Goal: Task Accomplishment & Management: Complete application form

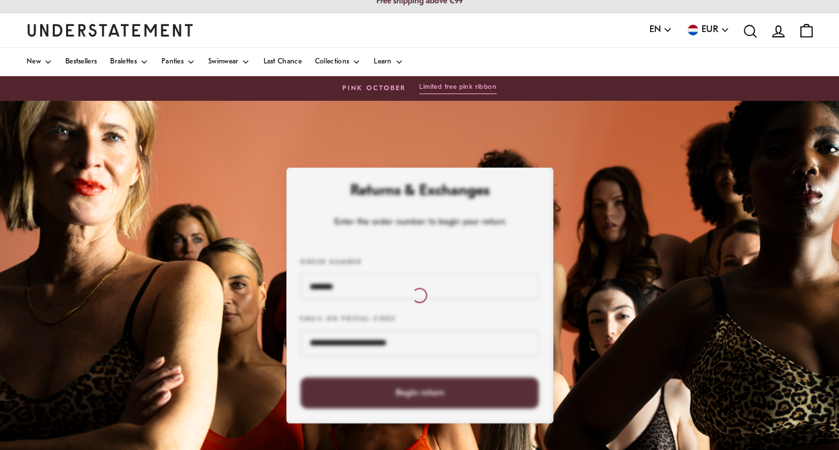
scroll to position [12, 0]
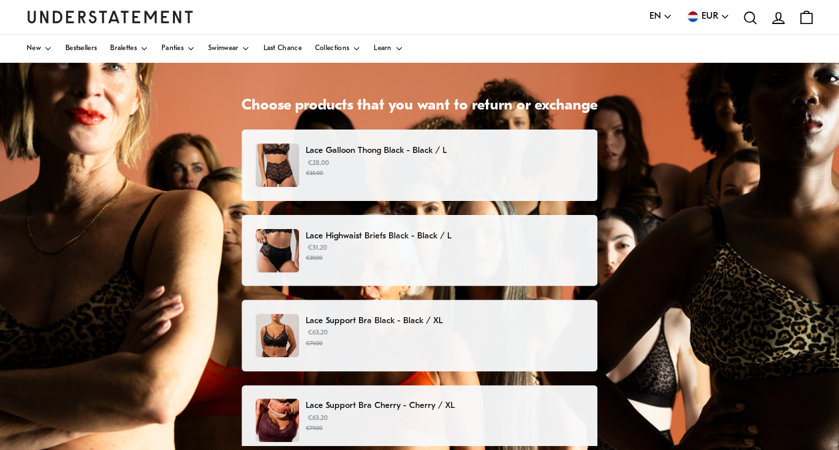
click at [417, 169] on small "€35.00" at bounding box center [445, 173] width 278 height 9
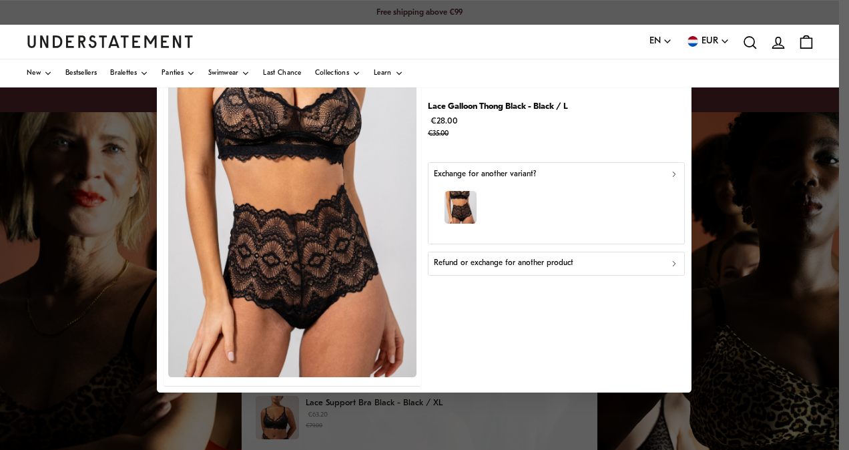
click at [712, 127] on div at bounding box center [424, 225] width 849 height 450
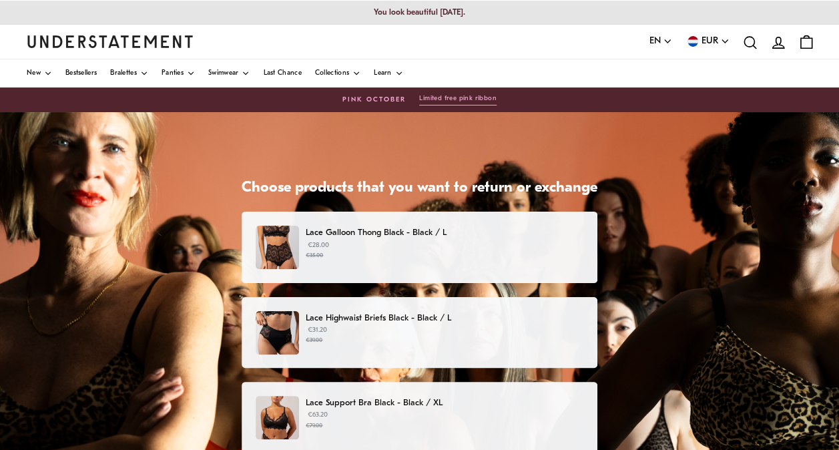
scroll to position [81, 0]
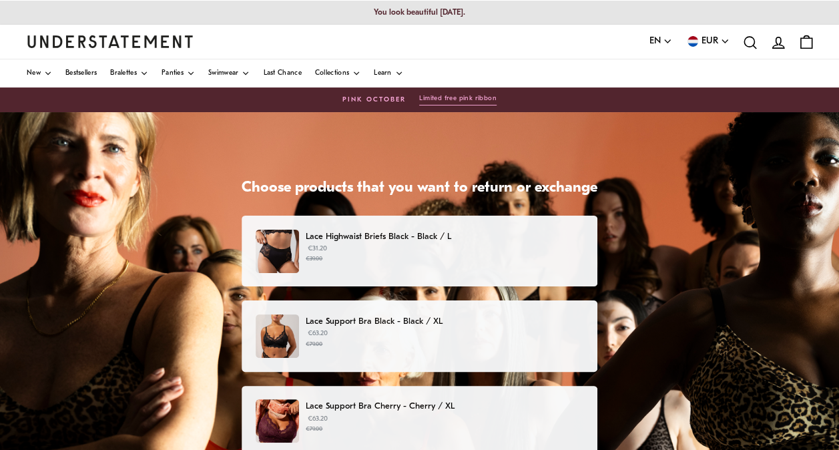
click at [351, 252] on p "€31.20 €39.00" at bounding box center [445, 254] width 278 height 20
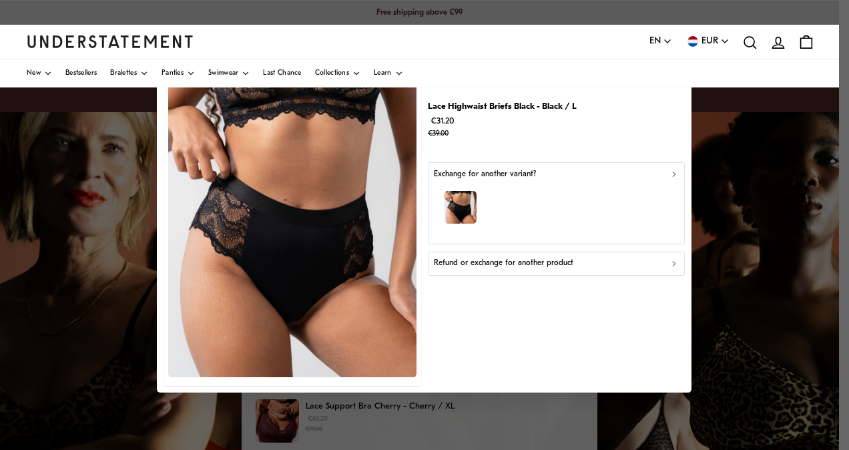
click at [529, 258] on p "Refund or exchange for another product" at bounding box center [504, 264] width 140 height 13
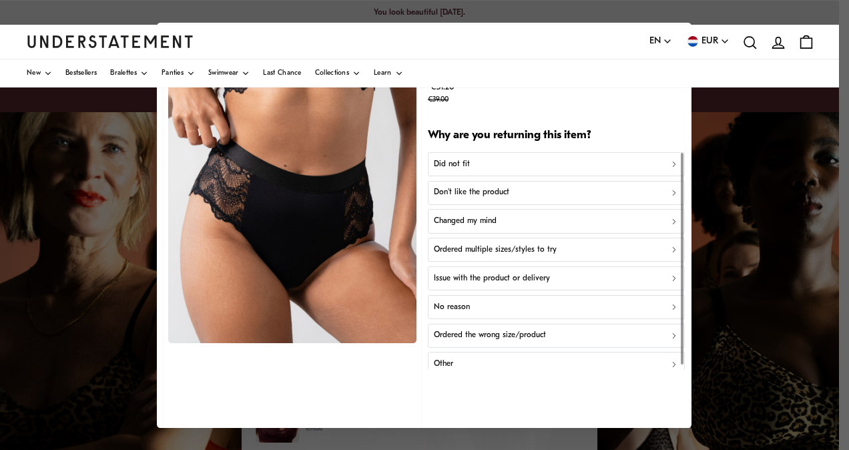
click at [476, 353] on button "Other" at bounding box center [556, 364] width 257 height 24
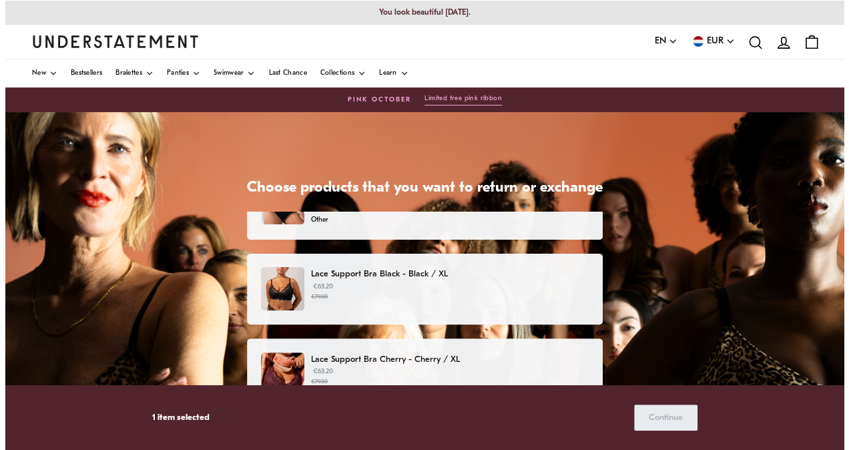
scroll to position [133, 0]
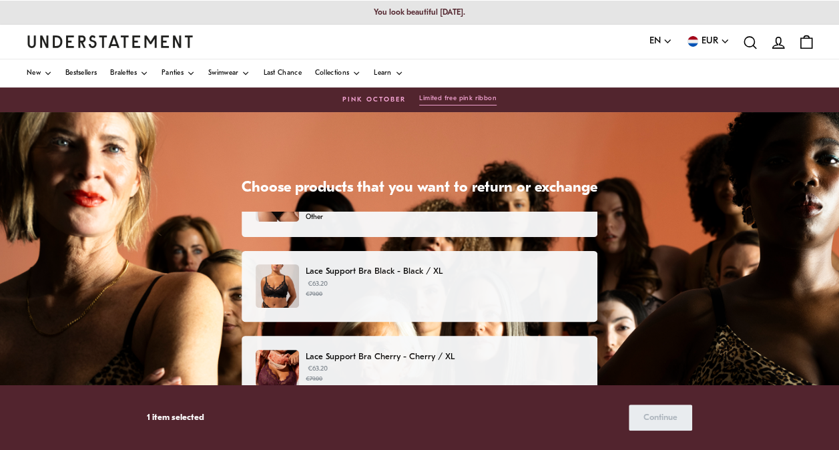
click at [437, 290] on small "€79.00" at bounding box center [445, 294] width 278 height 9
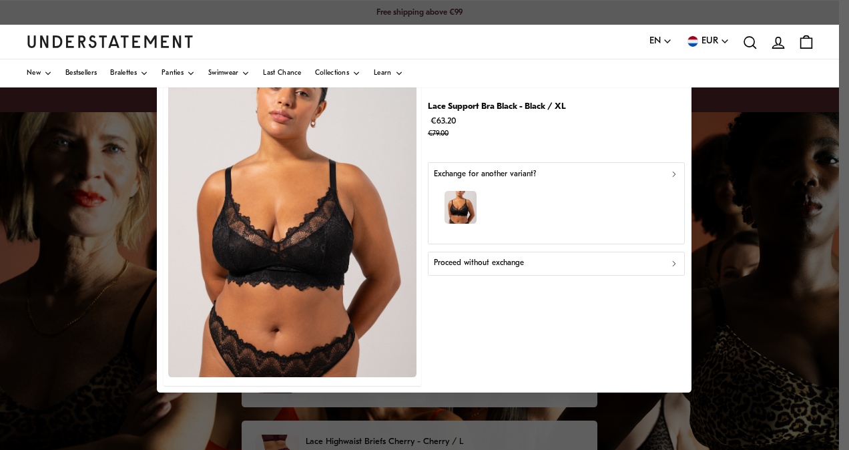
click at [486, 260] on p "Proceed without exchange" at bounding box center [479, 264] width 90 height 13
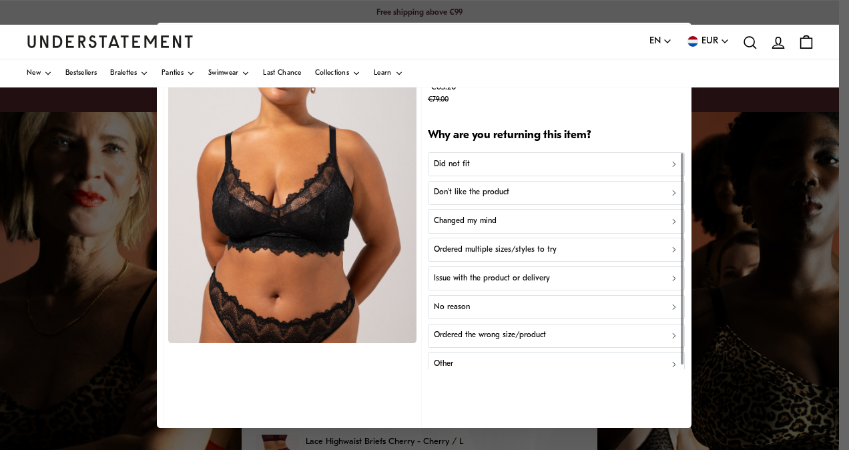
click at [505, 166] on div "Did not fit" at bounding box center [557, 164] width 246 height 13
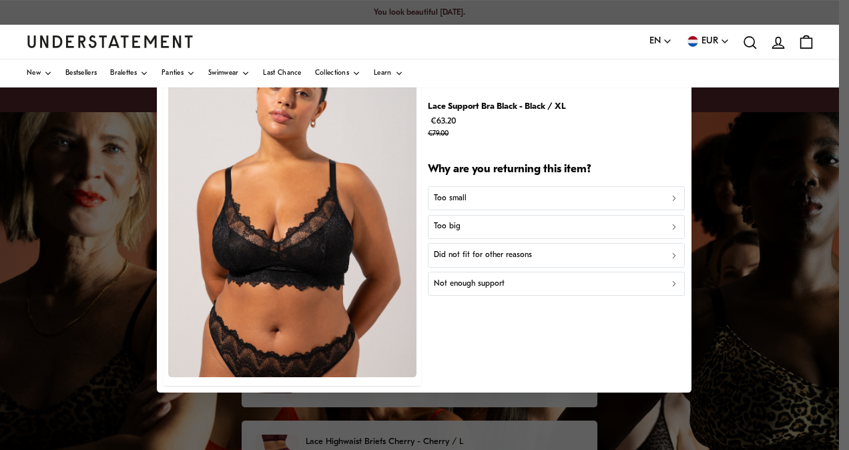
click at [522, 253] on p "Did not fit for other reasons" at bounding box center [483, 256] width 98 height 13
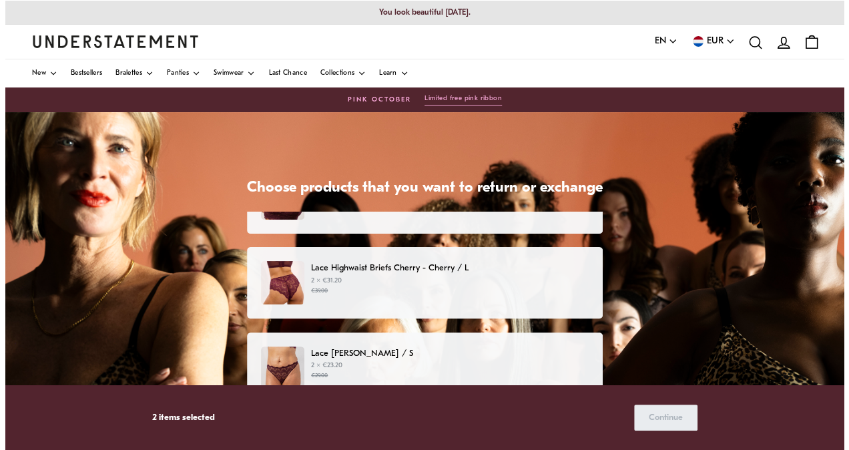
scroll to position [308, 0]
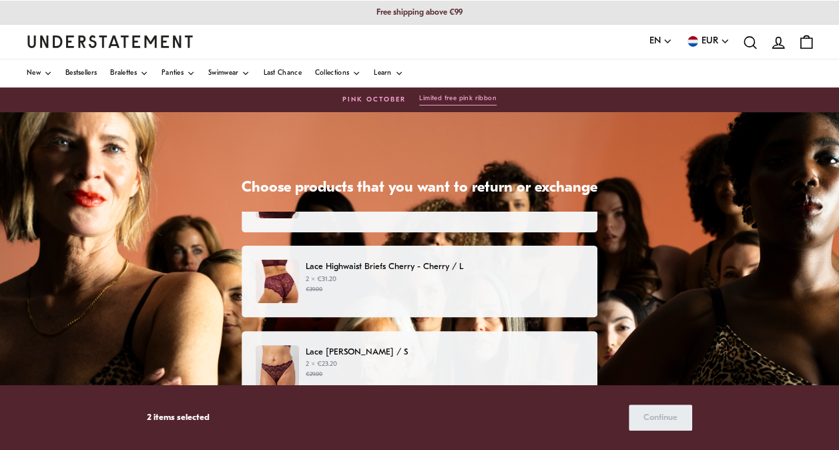
click at [472, 282] on p "2 × €31.20 €39.00" at bounding box center [445, 284] width 278 height 20
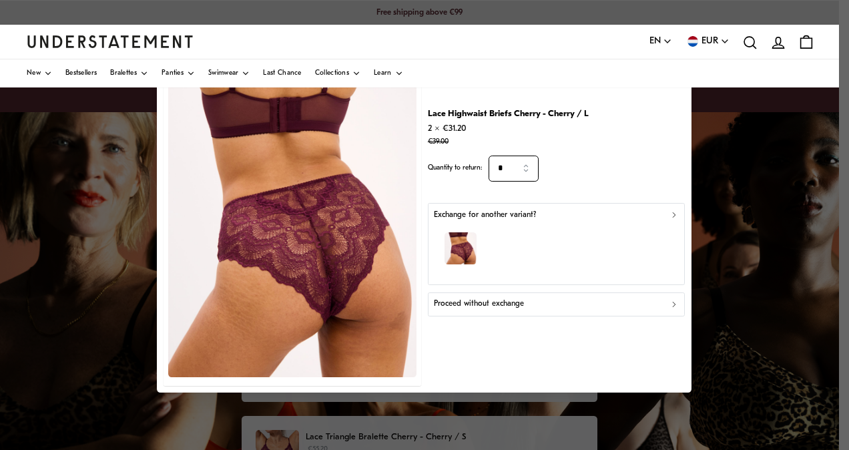
click at [527, 174] on input "*" at bounding box center [515, 169] width 50 height 26
click at [508, 200] on div "1" at bounding box center [515, 202] width 45 height 25
type input "*"
click at [514, 236] on div "button" at bounding box center [557, 251] width 246 height 58
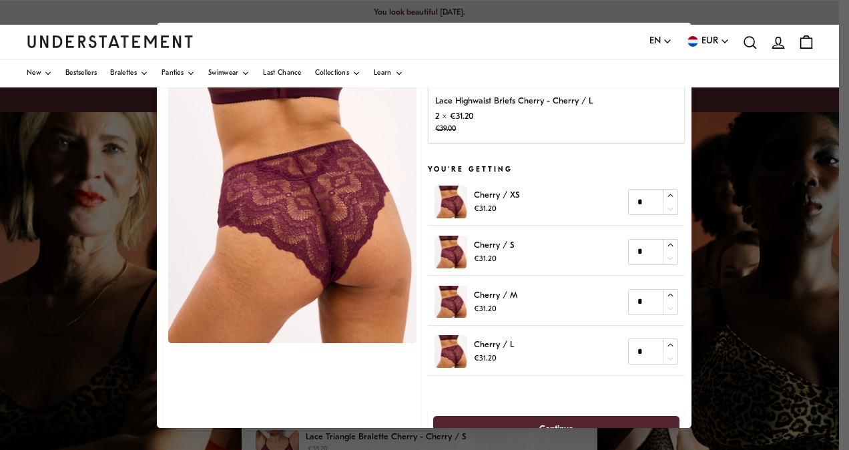
click at [538, 120] on p "2 × €31.20 €39.00" at bounding box center [515, 122] width 158 height 27
click at [606, 165] on h5 "You're getting" at bounding box center [556, 170] width 257 height 11
click at [682, 166] on div at bounding box center [682, 241] width 3 height 151
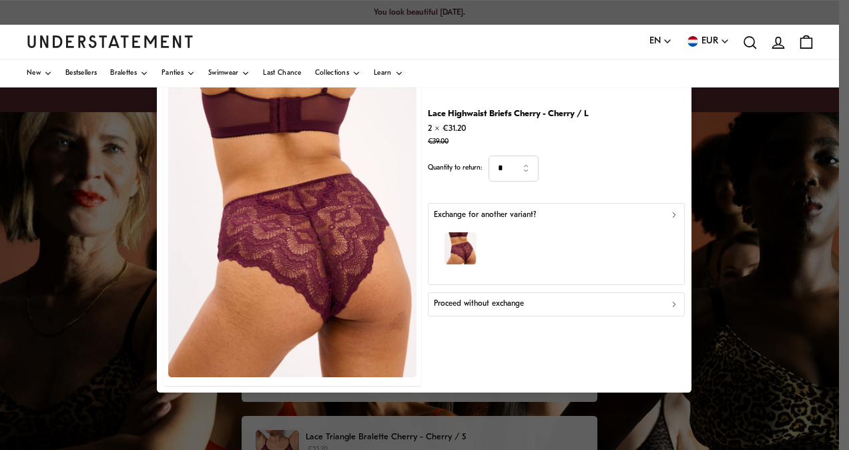
click at [530, 314] on button "Proceed without exchange" at bounding box center [556, 305] width 257 height 24
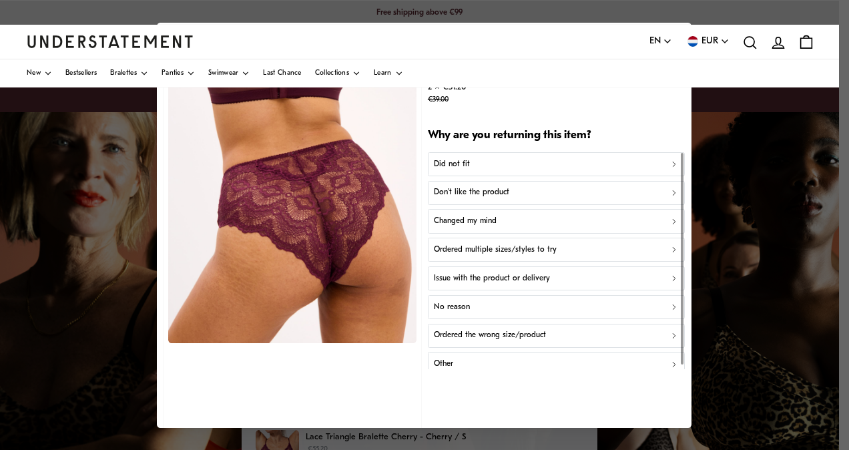
click at [508, 216] on div "Changed my mind" at bounding box center [557, 221] width 246 height 13
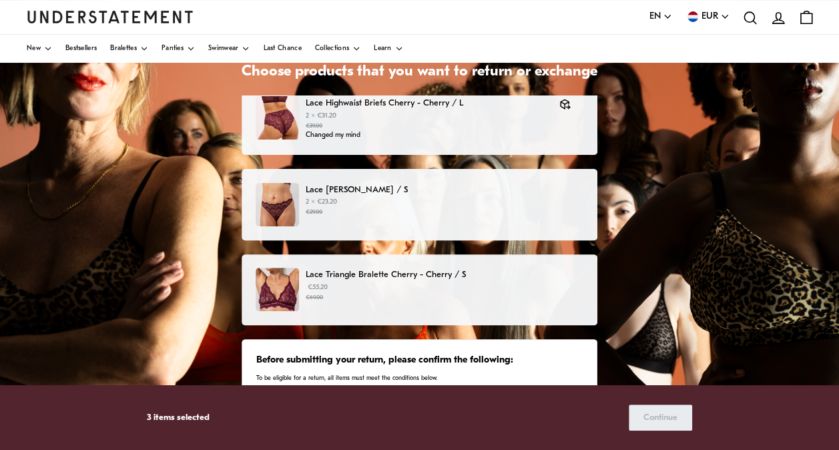
scroll to position [356, 0]
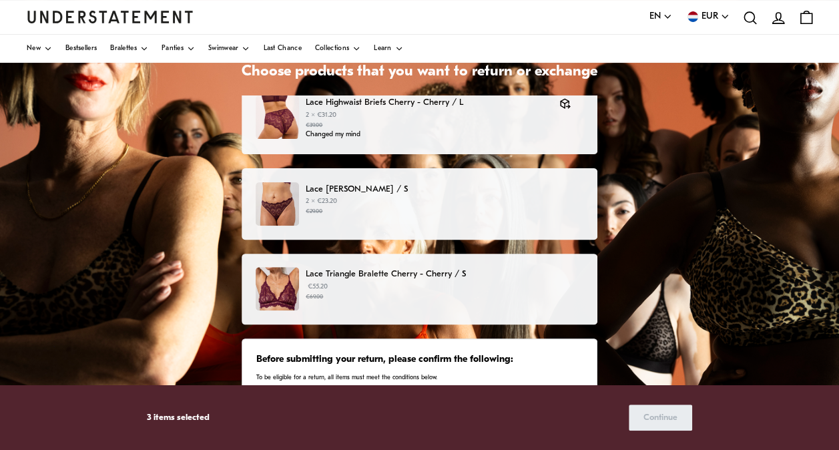
click at [386, 282] on p "€55.20 €69.00" at bounding box center [445, 292] width 278 height 20
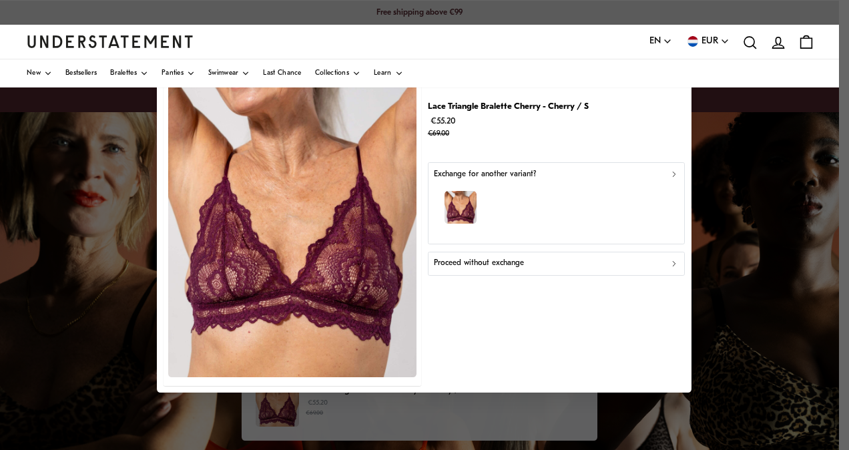
click at [535, 191] on div "button" at bounding box center [557, 210] width 246 height 58
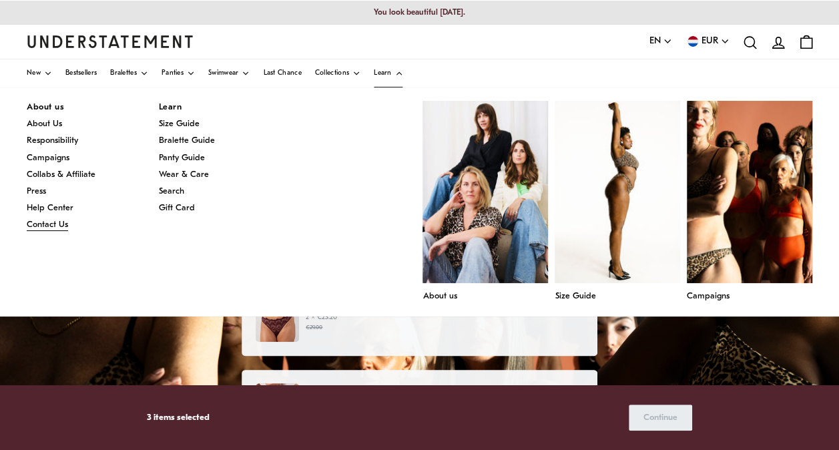
click at [55, 223] on span "Contact Us" at bounding box center [47, 224] width 41 height 9
